Goal: Download file/media

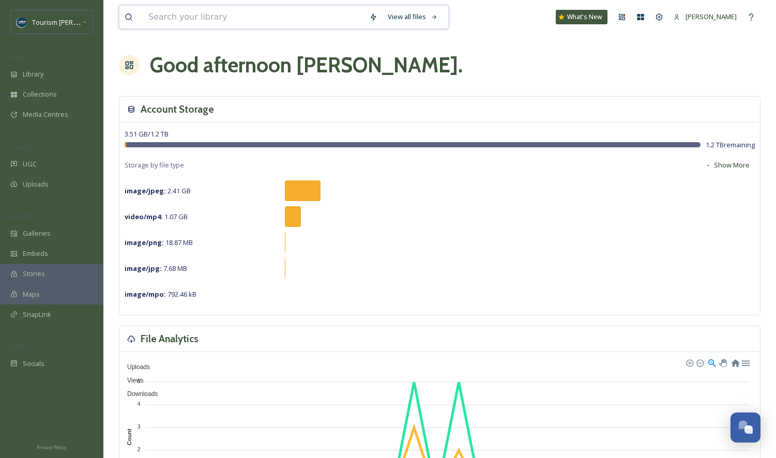
click at [201, 17] on input at bounding box center [253, 17] width 221 height 23
type input "a"
type input "raceway"
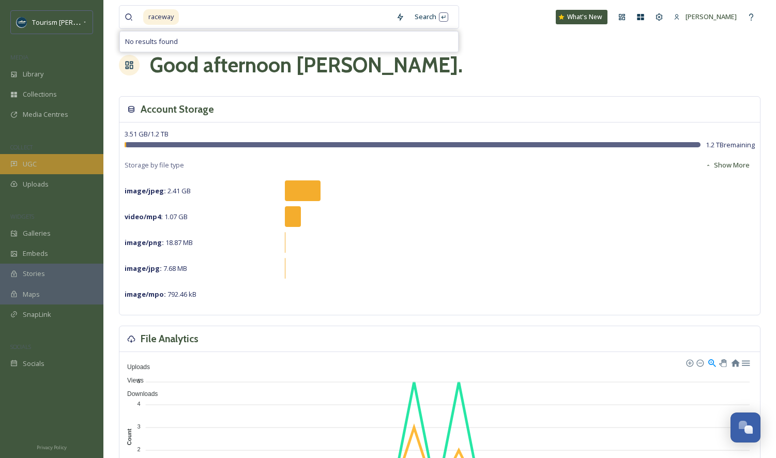
click at [60, 160] on div "UGC" at bounding box center [51, 164] width 103 height 20
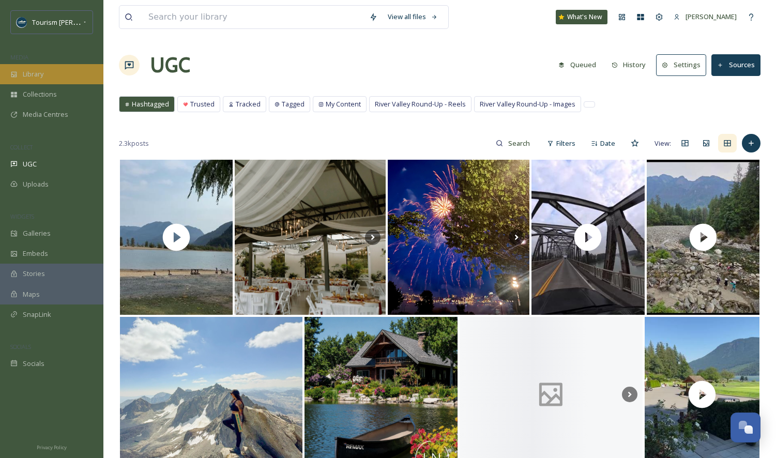
click at [43, 74] on span "Library" at bounding box center [33, 74] width 21 height 10
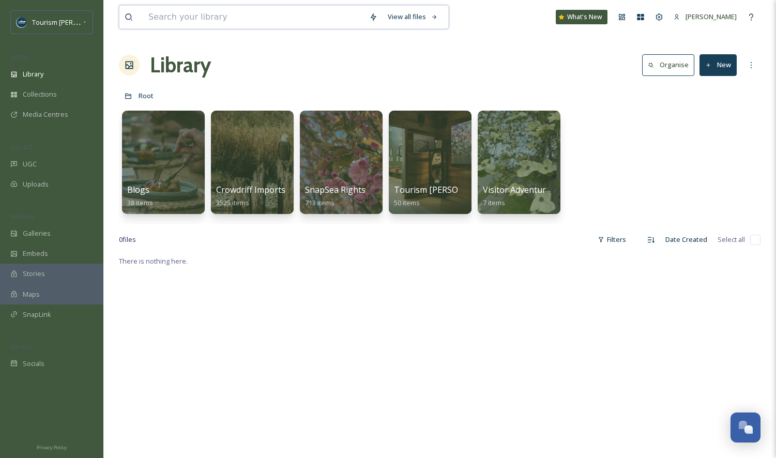
click at [181, 22] on input at bounding box center [253, 17] width 221 height 23
type input "raceway"
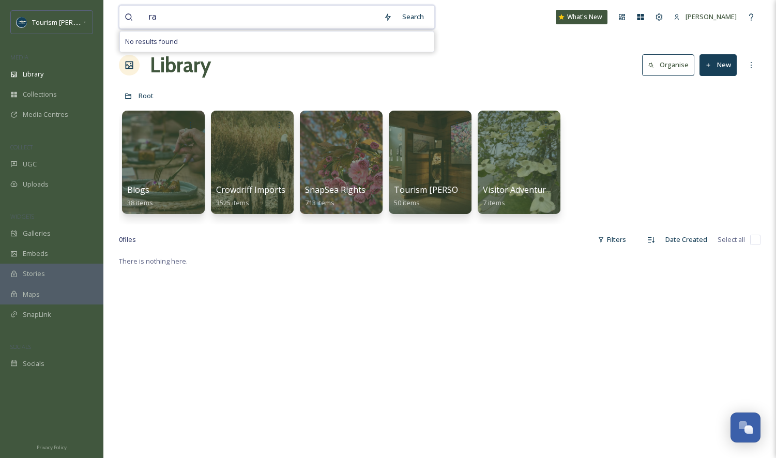
type input "r"
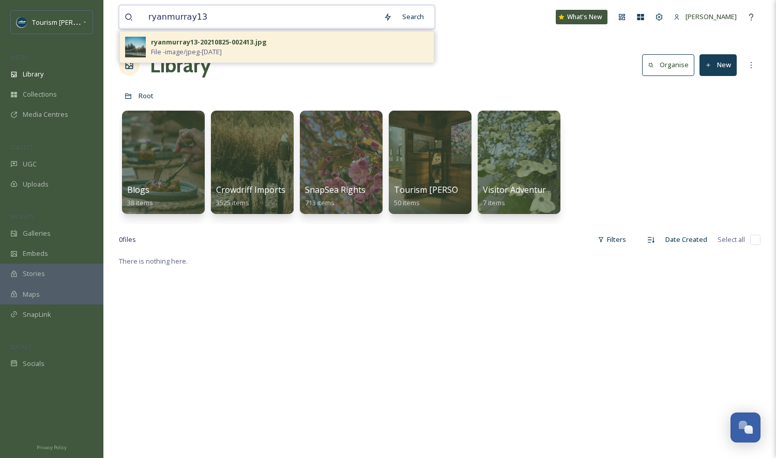
type input "ryanmurray13"
click at [213, 53] on span "File - image/jpeg - [DATE]" at bounding box center [186, 52] width 71 height 10
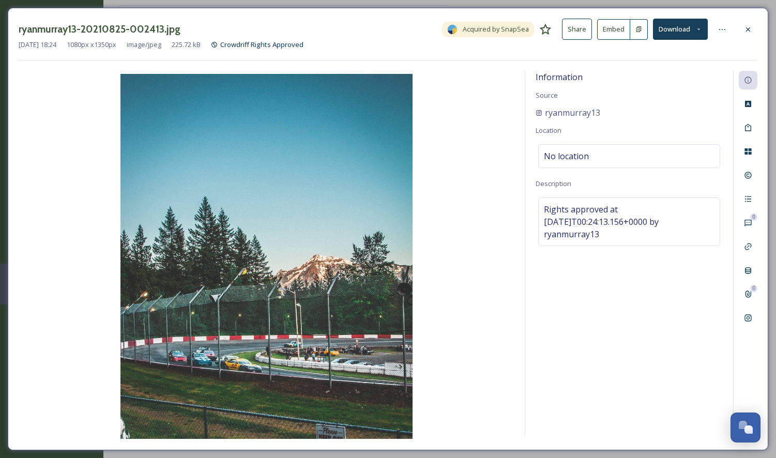
click at [675, 29] on button "Download" at bounding box center [680, 29] width 55 height 21
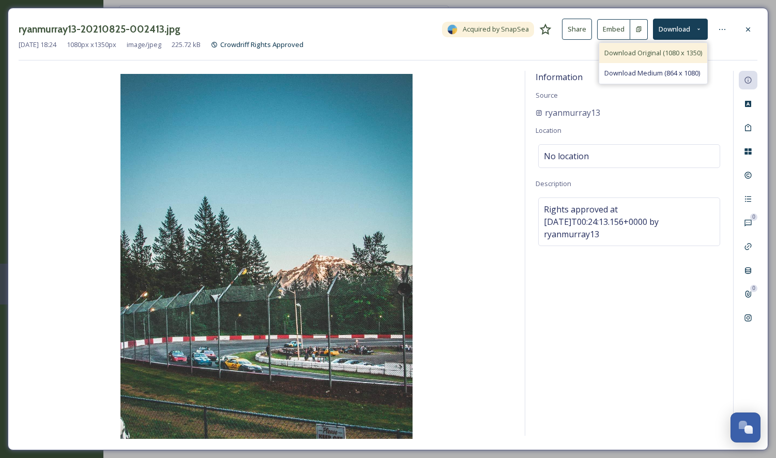
click at [643, 52] on span "Download Original (1080 x 1350)" at bounding box center [653, 53] width 98 height 10
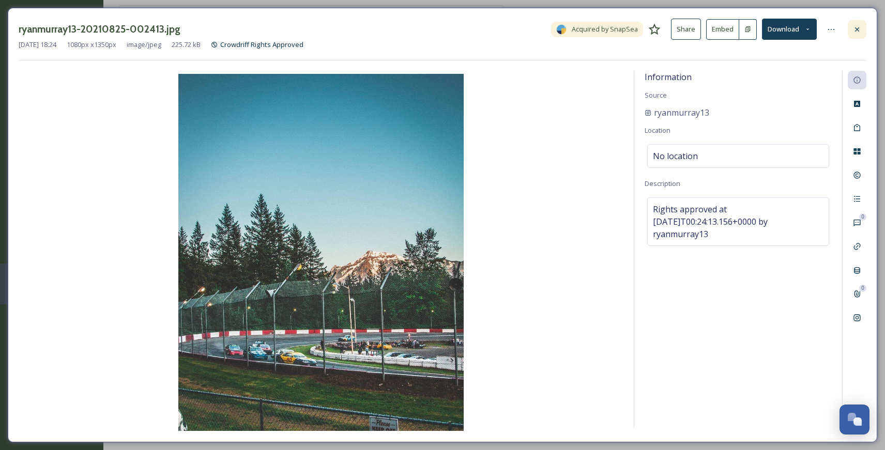
click at [775, 26] on icon at bounding box center [857, 29] width 8 height 8
